Goal: Find specific page/section: Find specific page/section

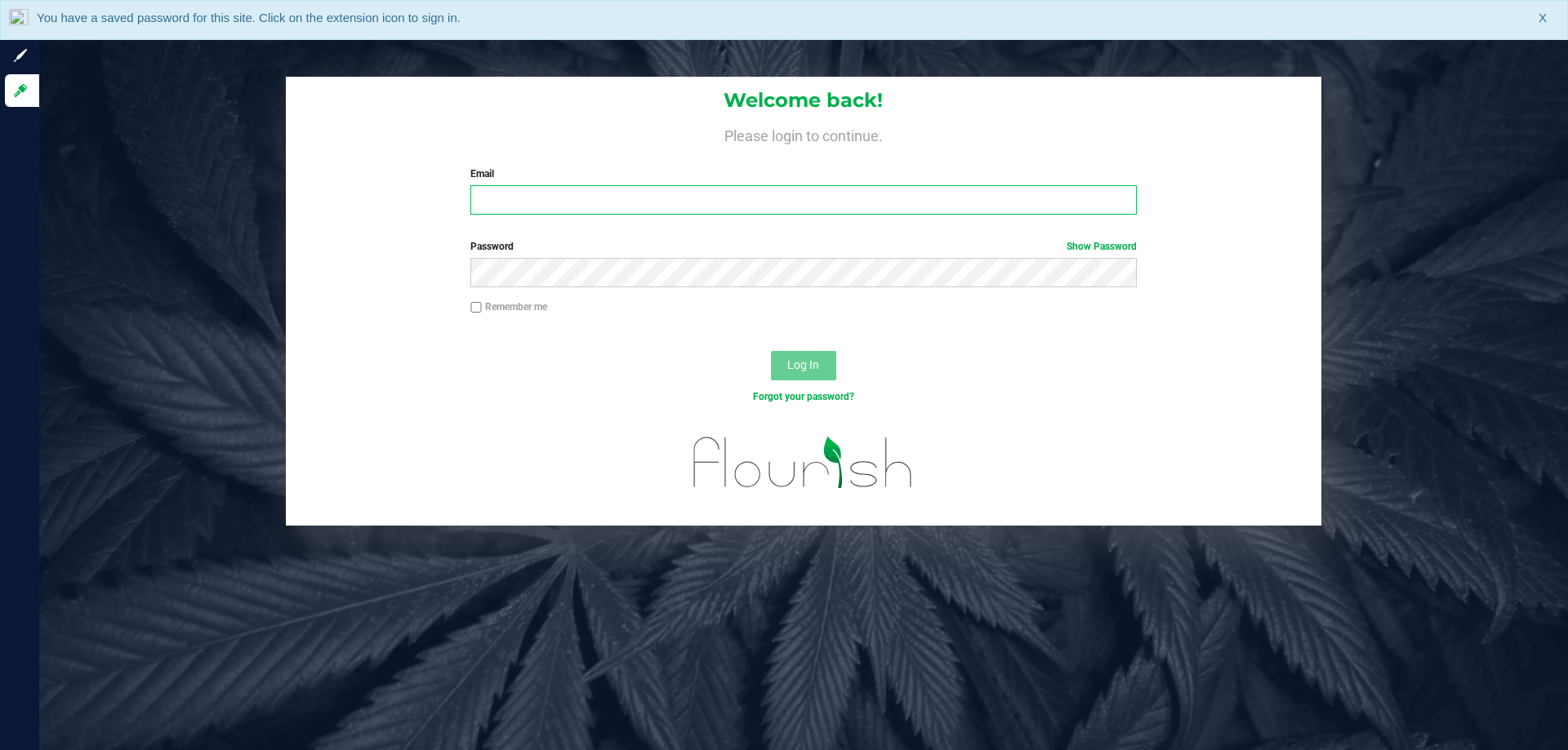
click at [559, 199] on input "Email" at bounding box center [803, 200] width 665 height 29
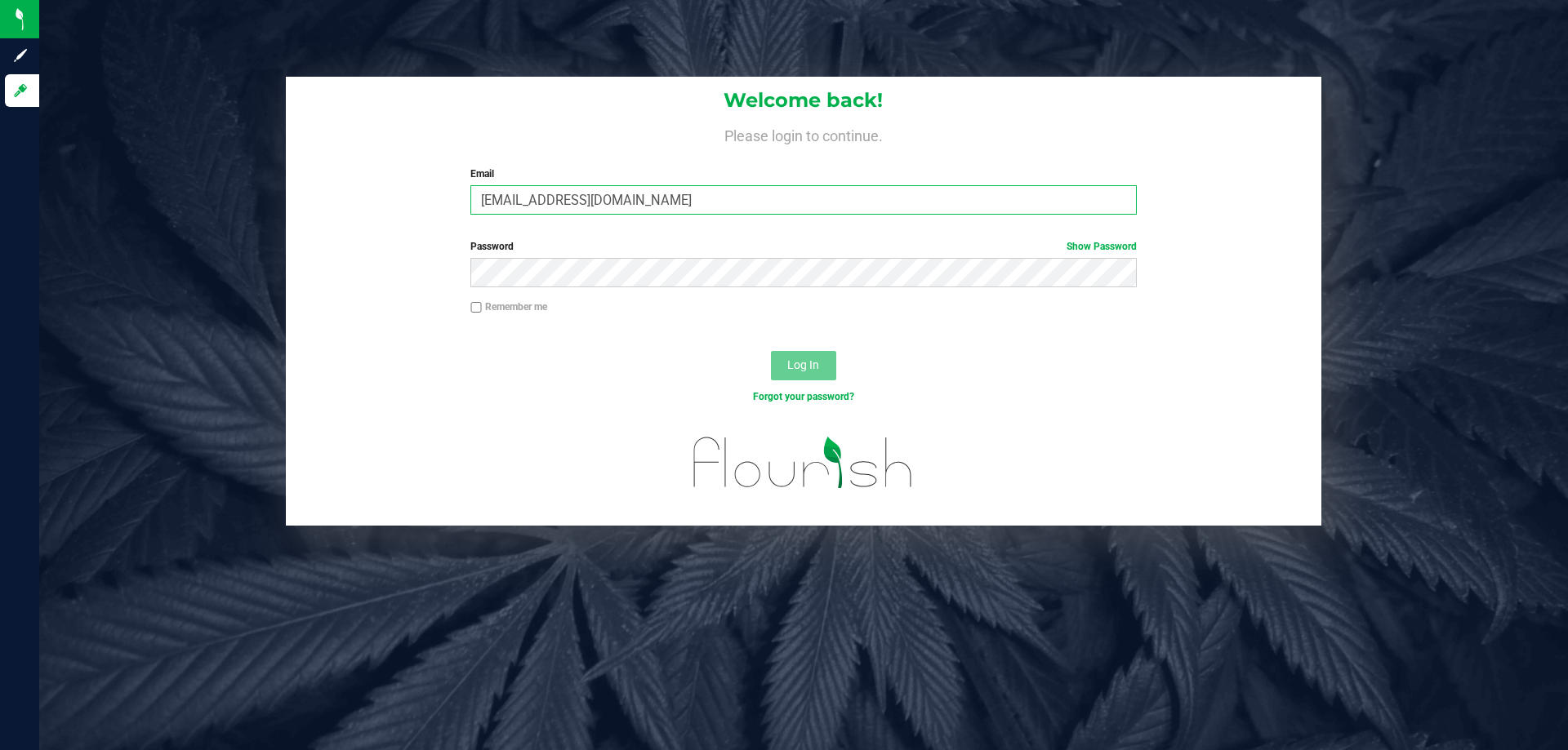
type input "[EMAIL_ADDRESS][DOMAIN_NAME]"
click at [771, 351] on button "Log In" at bounding box center [804, 365] width 66 height 29
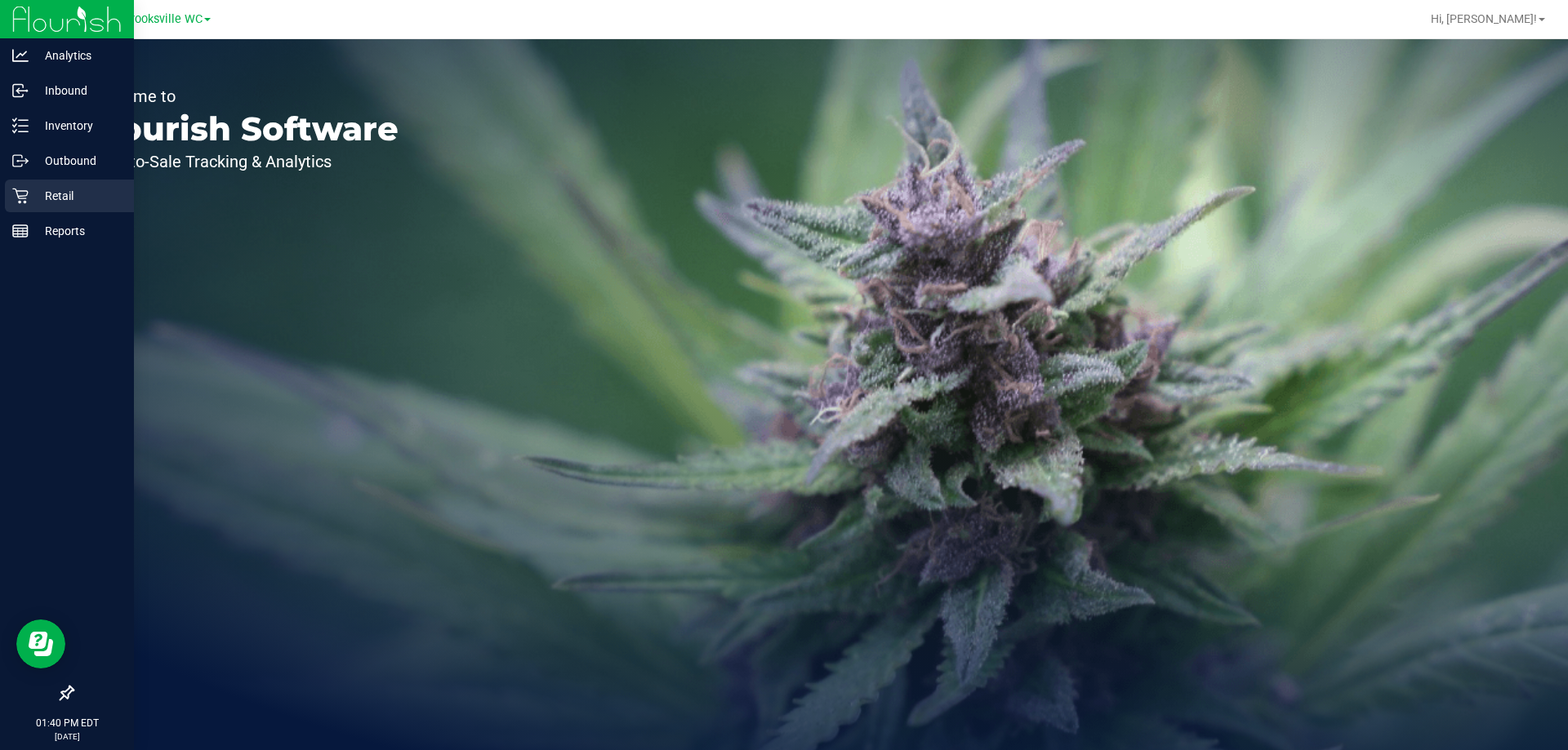
click at [67, 202] on p "Retail" at bounding box center [77, 195] width 98 height 19
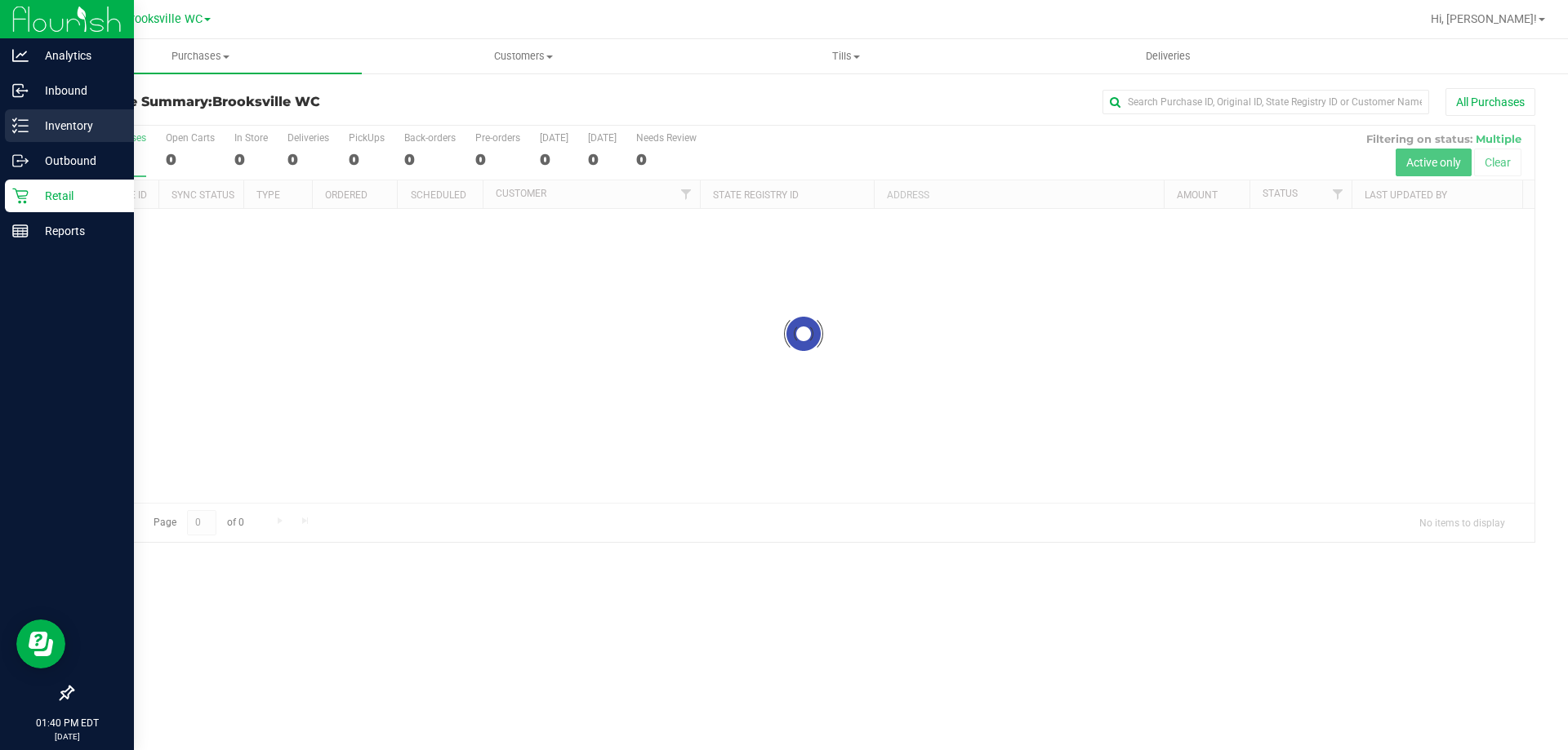
click at [78, 124] on p "Inventory" at bounding box center [77, 125] width 98 height 19
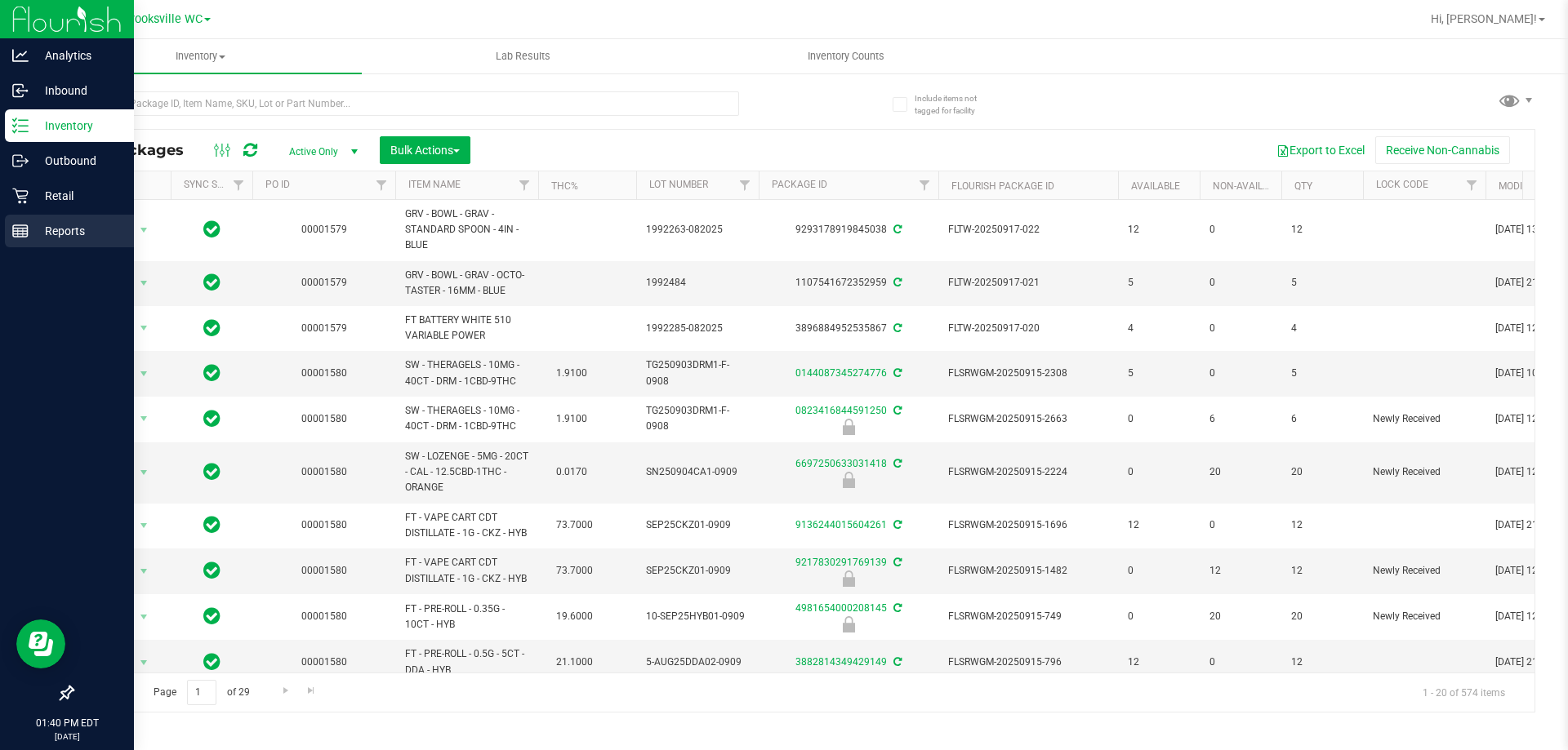
click at [73, 239] on p "Reports" at bounding box center [77, 230] width 98 height 19
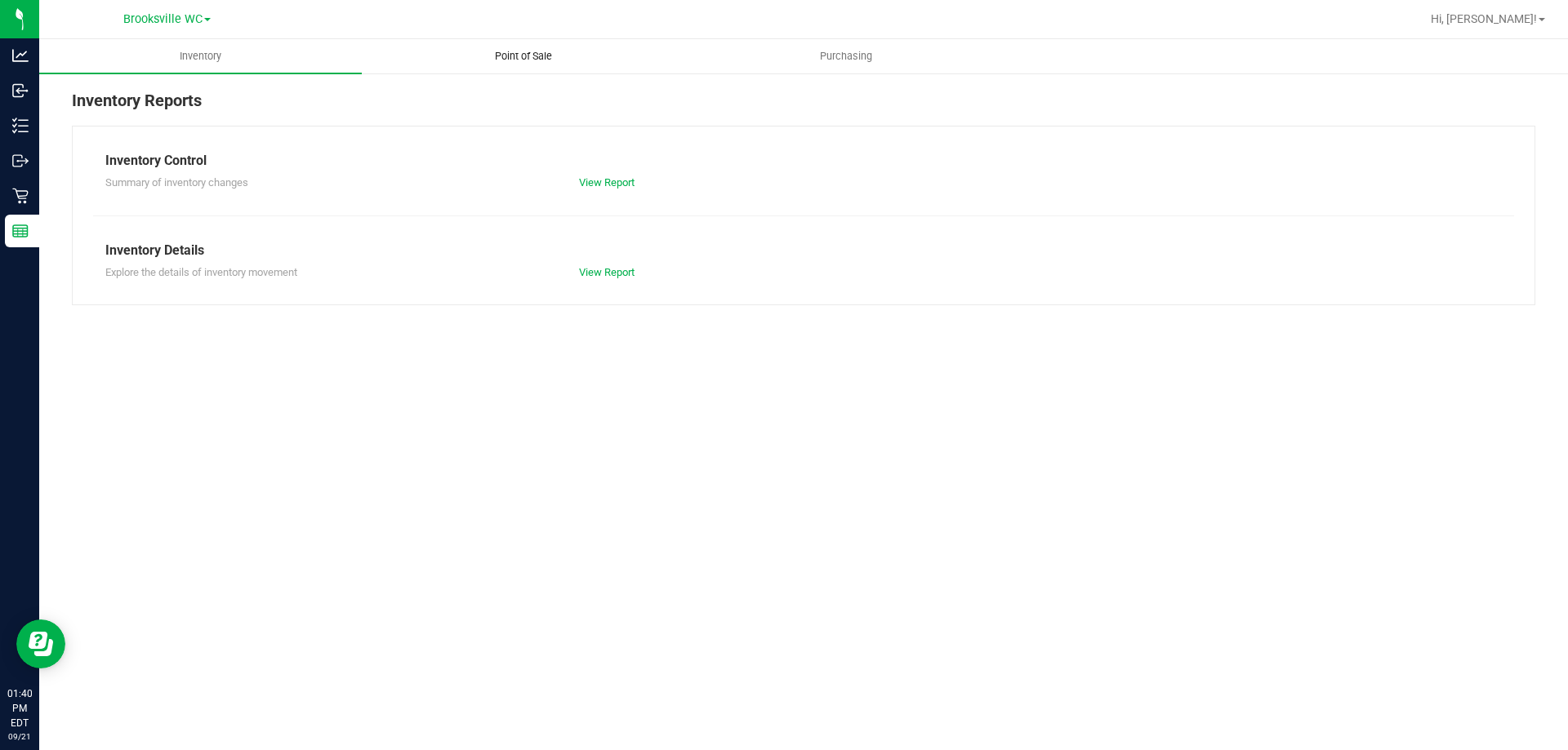
click at [514, 62] on span "Point of Sale" at bounding box center [523, 57] width 101 height 15
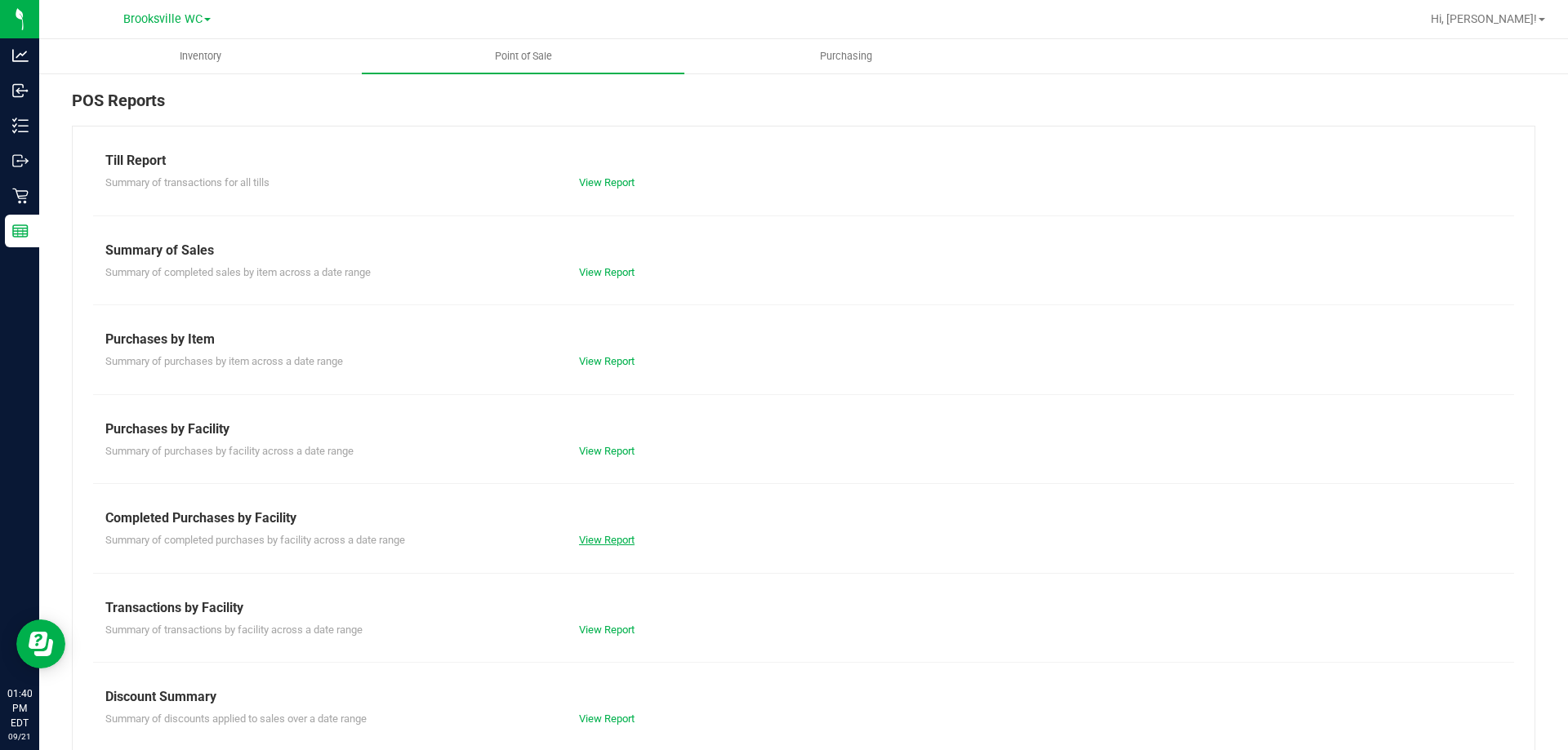
click at [602, 534] on link "View Report" at bounding box center [607, 540] width 56 height 12
